Goal: Task Accomplishment & Management: Use online tool/utility

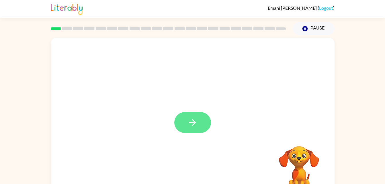
click at [201, 121] on button "button" at bounding box center [192, 122] width 37 height 21
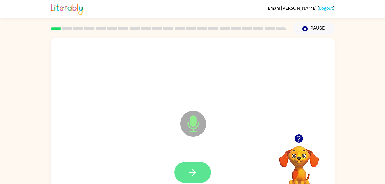
click at [192, 175] on icon "button" at bounding box center [193, 172] width 10 height 10
click at [200, 174] on button "button" at bounding box center [192, 172] width 37 height 21
click at [190, 175] on icon "button" at bounding box center [193, 172] width 10 height 10
click at [200, 169] on button "button" at bounding box center [192, 172] width 37 height 21
click at [198, 174] on button "button" at bounding box center [192, 172] width 37 height 21
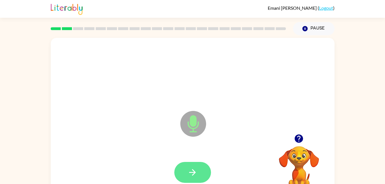
click at [205, 179] on button "button" at bounding box center [192, 172] width 37 height 21
click at [202, 173] on button "button" at bounding box center [192, 172] width 37 height 21
click at [201, 175] on button "button" at bounding box center [192, 172] width 37 height 21
click at [195, 173] on icon "button" at bounding box center [192, 172] width 7 height 7
click at [195, 167] on button "button" at bounding box center [192, 172] width 37 height 21
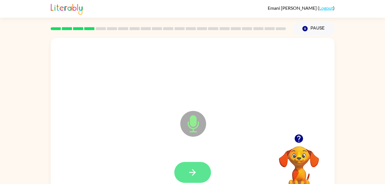
click at [186, 176] on button "button" at bounding box center [192, 172] width 37 height 21
click at [192, 167] on icon "button" at bounding box center [193, 172] width 10 height 10
click at [197, 178] on button "button" at bounding box center [192, 172] width 37 height 21
click at [198, 166] on button "button" at bounding box center [192, 172] width 37 height 21
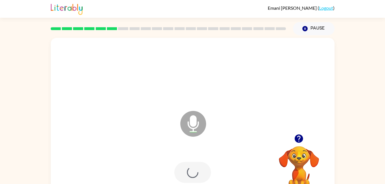
click at [197, 165] on div at bounding box center [192, 172] width 37 height 21
click at [203, 169] on div at bounding box center [192, 172] width 37 height 21
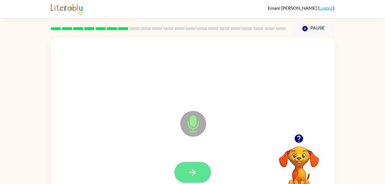
click at [195, 169] on icon "button" at bounding box center [193, 172] width 10 height 10
click at [210, 175] on button "button" at bounding box center [192, 172] width 37 height 21
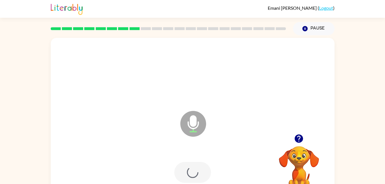
click at [203, 166] on div at bounding box center [192, 172] width 37 height 21
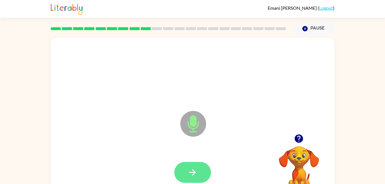
click at [196, 179] on button "button" at bounding box center [192, 172] width 37 height 21
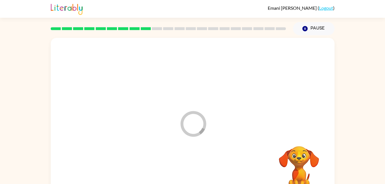
click at [196, 182] on div at bounding box center [192, 172] width 272 height 47
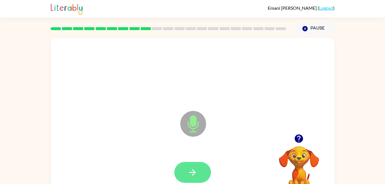
click at [202, 164] on button "button" at bounding box center [192, 172] width 37 height 21
click at [196, 176] on icon "button" at bounding box center [193, 172] width 10 height 10
click at [206, 178] on button "button" at bounding box center [192, 172] width 37 height 21
click at [209, 170] on button "button" at bounding box center [192, 172] width 37 height 21
click at [199, 178] on button "button" at bounding box center [192, 172] width 37 height 21
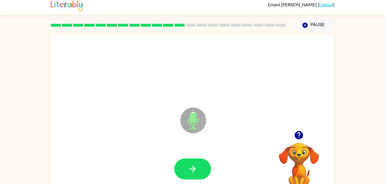
scroll to position [17, 0]
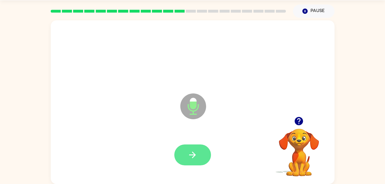
click at [204, 159] on button "button" at bounding box center [192, 155] width 37 height 21
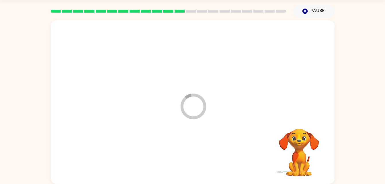
click at [203, 155] on div at bounding box center [192, 155] width 272 height 47
click at [195, 148] on div at bounding box center [192, 155] width 272 height 47
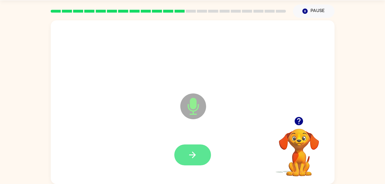
click at [184, 155] on button "button" at bounding box center [192, 155] width 37 height 21
click at [192, 149] on button "button" at bounding box center [192, 155] width 37 height 21
click at [200, 156] on button "button" at bounding box center [192, 155] width 37 height 21
click at [196, 155] on icon "button" at bounding box center [193, 155] width 10 height 10
click at [192, 149] on button "button" at bounding box center [192, 155] width 37 height 21
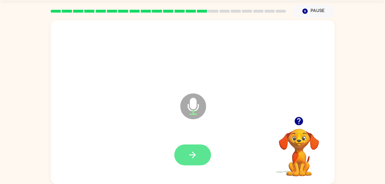
click at [210, 159] on button "button" at bounding box center [192, 155] width 37 height 21
click at [204, 143] on div at bounding box center [192, 155] width 272 height 47
click at [210, 154] on button "button" at bounding box center [192, 155] width 37 height 21
click at [192, 151] on icon "button" at bounding box center [193, 155] width 10 height 10
click at [191, 159] on icon "button" at bounding box center [193, 155] width 10 height 10
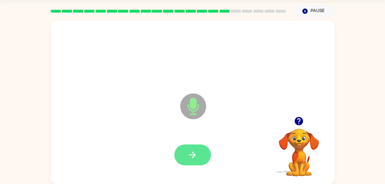
click at [198, 146] on button "button" at bounding box center [192, 155] width 37 height 21
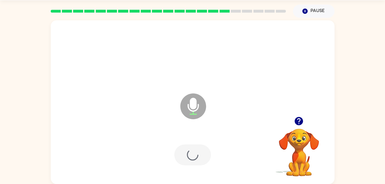
click at [194, 157] on div at bounding box center [192, 155] width 37 height 21
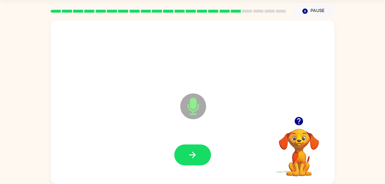
click at [299, 123] on icon "button" at bounding box center [299, 121] width 8 height 8
click at [194, 155] on icon "button" at bounding box center [192, 155] width 7 height 7
click at [210, 151] on button "button" at bounding box center [192, 155] width 37 height 21
click at [193, 152] on icon "button" at bounding box center [193, 155] width 10 height 10
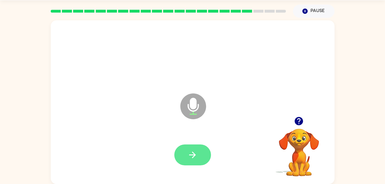
click at [186, 154] on button "button" at bounding box center [192, 155] width 37 height 21
click at [206, 161] on button "button" at bounding box center [192, 155] width 37 height 21
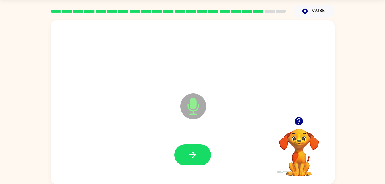
click at [303, 124] on icon "button" at bounding box center [299, 121] width 10 height 10
click at [202, 159] on button "button" at bounding box center [192, 155] width 37 height 21
click at [197, 162] on button "button" at bounding box center [192, 155] width 37 height 21
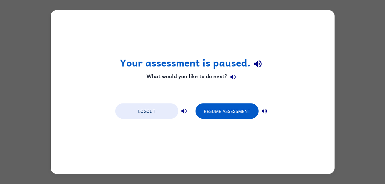
scroll to position [0, 0]
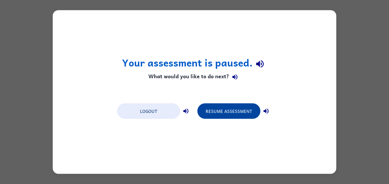
click at [237, 111] on button "Resume Assessment" at bounding box center [229, 111] width 63 height 15
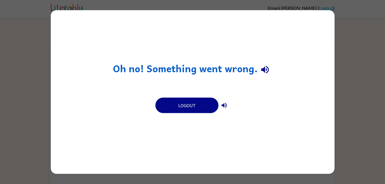
click at [244, 71] on h1 "Oh no! Something went wrong." at bounding box center [192, 69] width 159 height 15
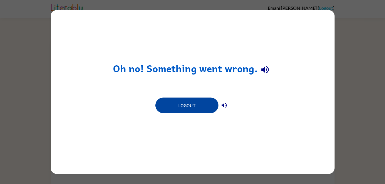
click at [205, 107] on button "Logout" at bounding box center [186, 105] width 63 height 15
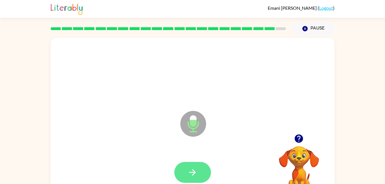
click at [197, 171] on icon "button" at bounding box center [193, 172] width 10 height 10
click at [188, 170] on icon "button" at bounding box center [193, 172] width 10 height 10
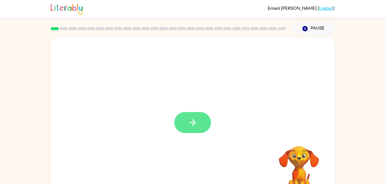
click at [204, 118] on button "button" at bounding box center [192, 122] width 37 height 21
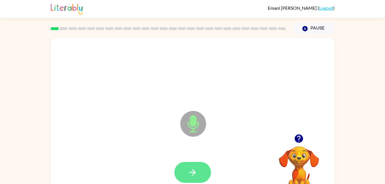
click at [199, 175] on button "button" at bounding box center [192, 172] width 37 height 21
click at [202, 170] on button "button" at bounding box center [192, 172] width 37 height 21
click at [201, 174] on button "button" at bounding box center [192, 172] width 37 height 21
click at [197, 171] on icon "button" at bounding box center [193, 172] width 10 height 10
click at [198, 180] on button "button" at bounding box center [192, 172] width 37 height 21
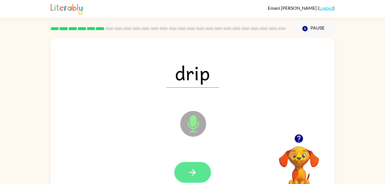
click at [203, 173] on button "button" at bounding box center [192, 172] width 37 height 21
click at [184, 178] on button "button" at bounding box center [192, 172] width 37 height 21
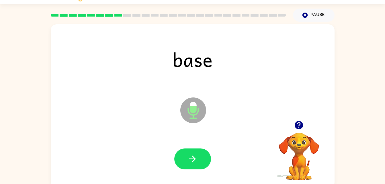
scroll to position [17, 0]
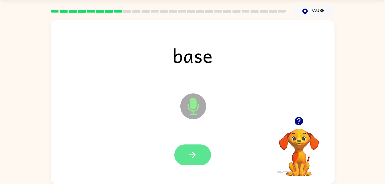
click at [190, 156] on icon "button" at bounding box center [193, 155] width 10 height 10
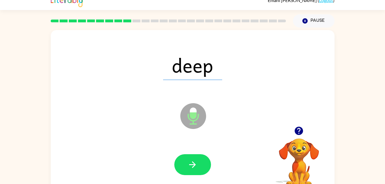
scroll to position [10, 0]
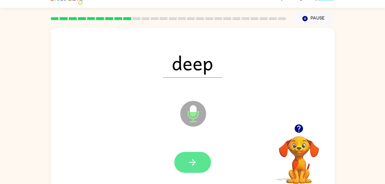
click at [196, 161] on icon "button" at bounding box center [193, 162] width 10 height 10
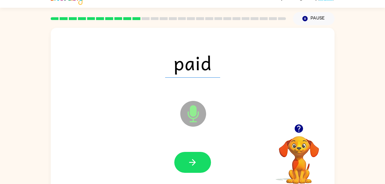
click at [301, 128] on icon "button" at bounding box center [299, 128] width 8 height 8
click at [300, 133] on video "Your browser must support playing .mp4 files to use Literably. Please try using…" at bounding box center [298, 155] width 57 height 57
click at [193, 159] on icon "button" at bounding box center [193, 162] width 10 height 10
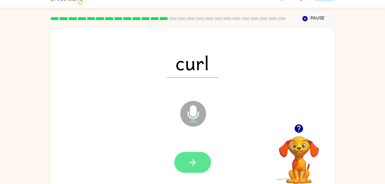
click at [201, 171] on button "button" at bounding box center [192, 162] width 37 height 21
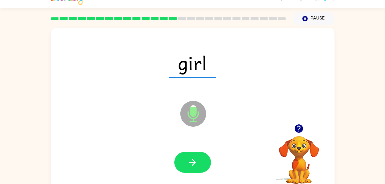
scroll to position [17, 0]
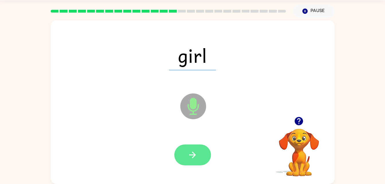
click at [198, 164] on button "button" at bounding box center [192, 155] width 37 height 21
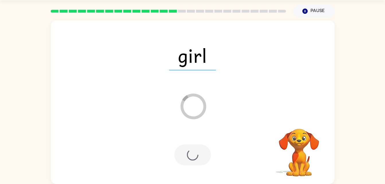
click at [204, 155] on div at bounding box center [192, 155] width 37 height 21
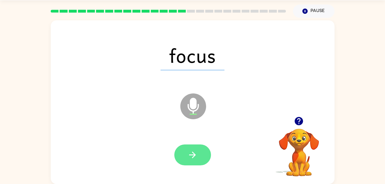
click at [206, 154] on button "button" at bounding box center [192, 155] width 37 height 21
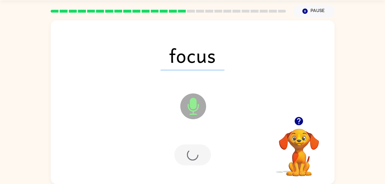
click at [206, 155] on div at bounding box center [192, 155] width 37 height 21
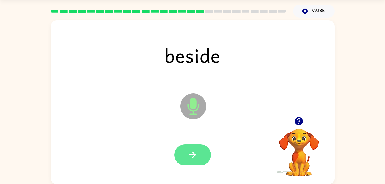
click at [201, 150] on button "button" at bounding box center [192, 155] width 37 height 21
click at [210, 146] on div at bounding box center [192, 155] width 37 height 21
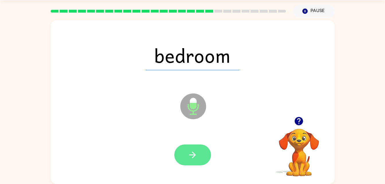
click at [202, 153] on button "button" at bounding box center [192, 155] width 37 height 21
click at [202, 164] on div at bounding box center [192, 155] width 37 height 21
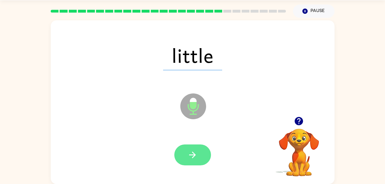
click at [209, 154] on button "button" at bounding box center [192, 155] width 37 height 21
click at [205, 155] on div at bounding box center [192, 155] width 37 height 21
click at [201, 157] on div at bounding box center [192, 155] width 37 height 21
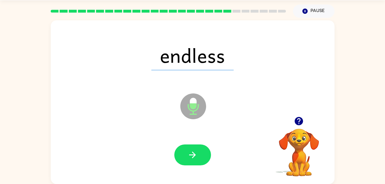
click at [337, 73] on div "endless Microphone The Microphone is here when it is your turn to talk Your bro…" at bounding box center [192, 101] width 385 height 166
click at [299, 119] on icon "button" at bounding box center [299, 121] width 10 height 10
click at [311, 122] on video "Your browser must support playing .mp4 files to use Literably. Please try using…" at bounding box center [298, 148] width 57 height 57
click at [195, 155] on icon "button" at bounding box center [192, 155] width 7 height 7
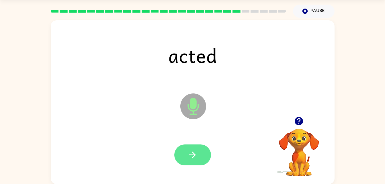
click at [196, 158] on icon "button" at bounding box center [193, 155] width 10 height 10
click at [193, 163] on button "button" at bounding box center [192, 155] width 37 height 21
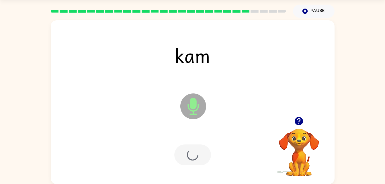
click at [198, 163] on div at bounding box center [192, 155] width 37 height 21
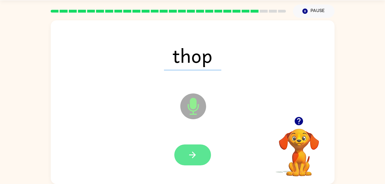
click at [199, 160] on button "button" at bounding box center [192, 155] width 37 height 21
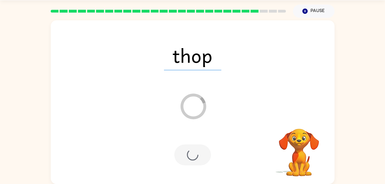
click at [200, 156] on div at bounding box center [192, 155] width 37 height 21
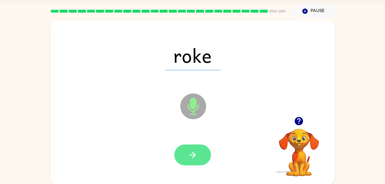
click at [197, 160] on button "button" at bounding box center [192, 155] width 37 height 21
click at [187, 159] on button "button" at bounding box center [192, 155] width 37 height 21
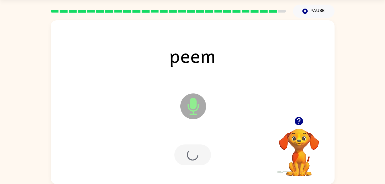
click at [195, 151] on div at bounding box center [192, 155] width 37 height 21
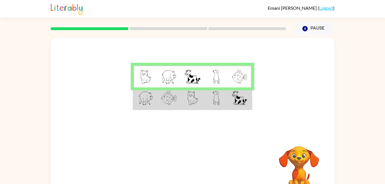
click at [237, 98] on img at bounding box center [239, 98] width 15 height 14
click at [245, 99] on img at bounding box center [239, 98] width 15 height 14
click at [239, 103] on img at bounding box center [239, 98] width 15 height 14
click at [240, 84] on img at bounding box center [239, 77] width 15 height 14
click at [231, 88] on td at bounding box center [240, 98] width 24 height 22
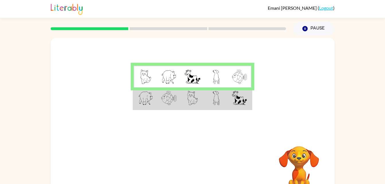
click at [203, 91] on td at bounding box center [193, 98] width 24 height 22
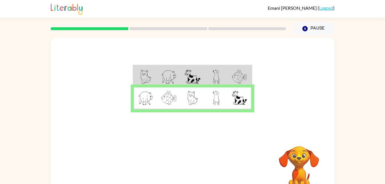
click at [221, 90] on td at bounding box center [216, 98] width 24 height 22
click at [247, 95] on img at bounding box center [239, 98] width 15 height 14
click at [205, 166] on button "button" at bounding box center [192, 169] width 37 height 21
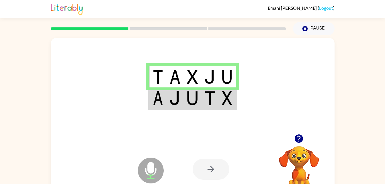
click at [211, 166] on div at bounding box center [211, 169] width 37 height 21
click at [166, 104] on td at bounding box center [157, 98] width 17 height 22
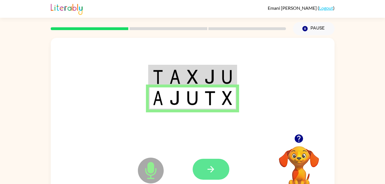
click at [212, 166] on icon "button" at bounding box center [211, 169] width 10 height 10
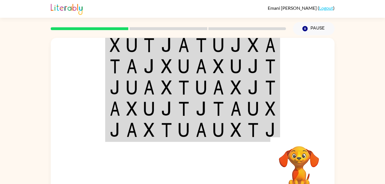
click at [217, 44] on img at bounding box center [218, 45] width 11 height 14
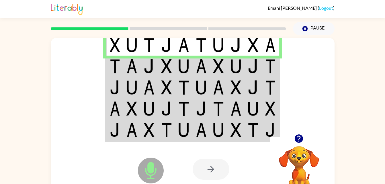
click at [214, 58] on td at bounding box center [218, 66] width 17 height 21
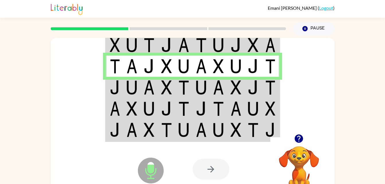
click at [212, 88] on td at bounding box center [218, 87] width 17 height 21
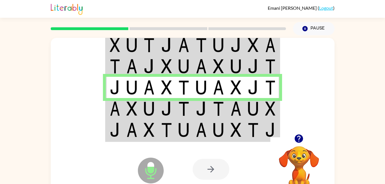
click at [240, 113] on img at bounding box center [236, 109] width 11 height 14
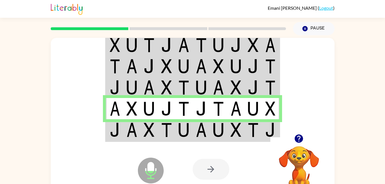
click at [233, 131] on img at bounding box center [236, 130] width 11 height 14
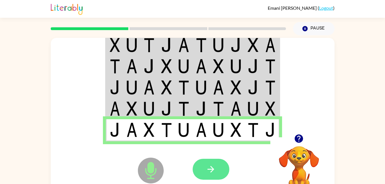
click at [224, 160] on button "button" at bounding box center [211, 169] width 37 height 21
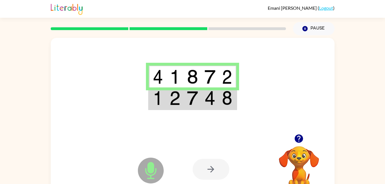
click at [215, 95] on img at bounding box center [209, 98] width 11 height 14
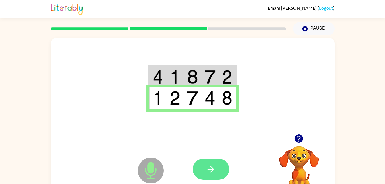
click at [222, 161] on button "button" at bounding box center [211, 169] width 37 height 21
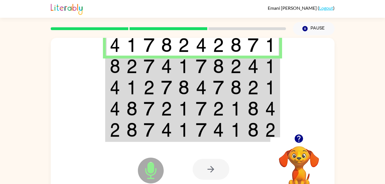
click at [154, 84] on img at bounding box center [149, 87] width 11 height 14
click at [159, 69] on td at bounding box center [166, 66] width 17 height 21
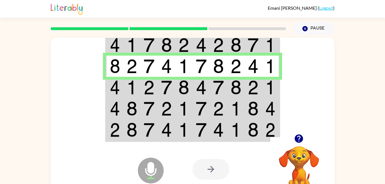
click at [268, 84] on img at bounding box center [270, 87] width 10 height 14
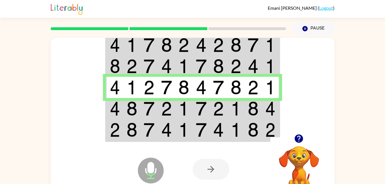
click at [165, 128] on img at bounding box center [166, 130] width 11 height 14
click at [193, 115] on td at bounding box center [201, 108] width 17 height 21
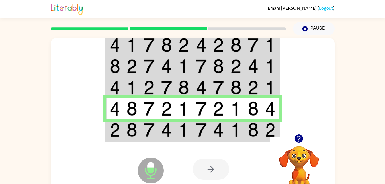
click at [252, 134] on img at bounding box center [253, 130] width 11 height 14
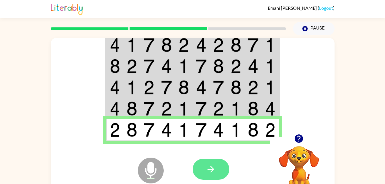
click at [211, 164] on button "button" at bounding box center [211, 169] width 37 height 21
